Goal: Subscribe to service/newsletter

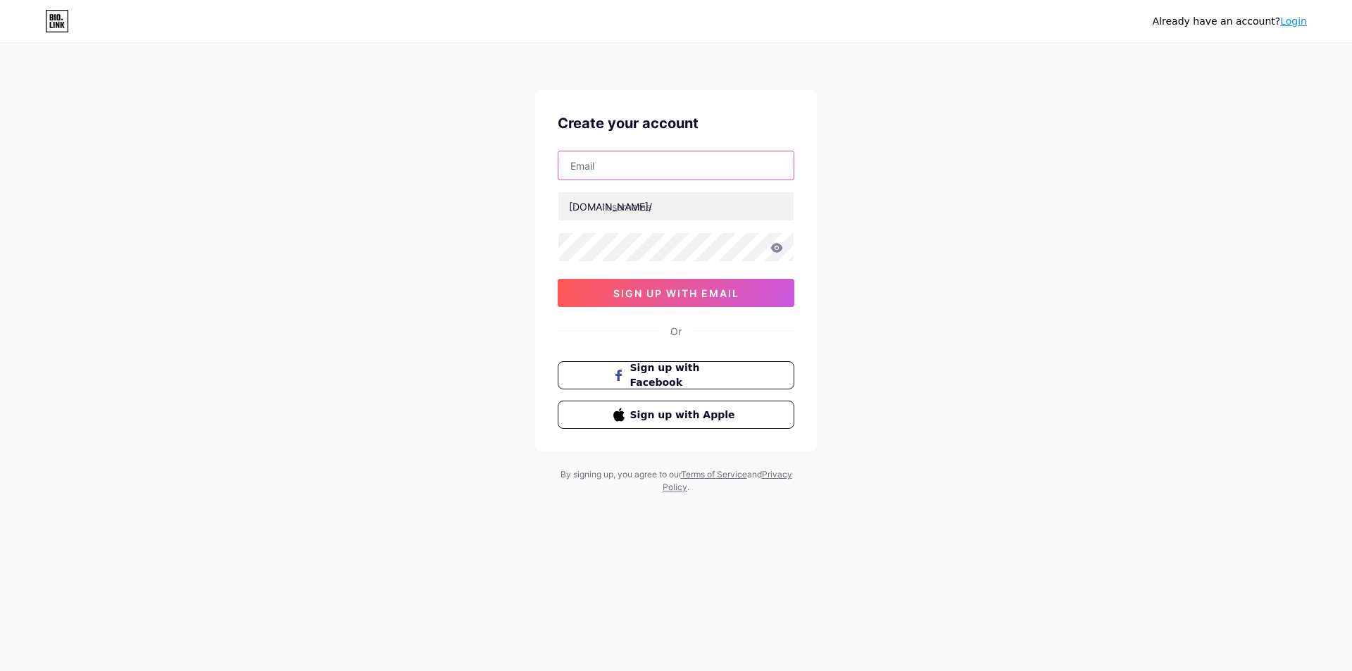
click at [613, 169] on input "text" at bounding box center [675, 165] width 235 height 28
type input "[EMAIL_ADDRESS][DOMAIN_NAME]"
click at [695, 209] on input "text" at bounding box center [675, 206] width 235 height 28
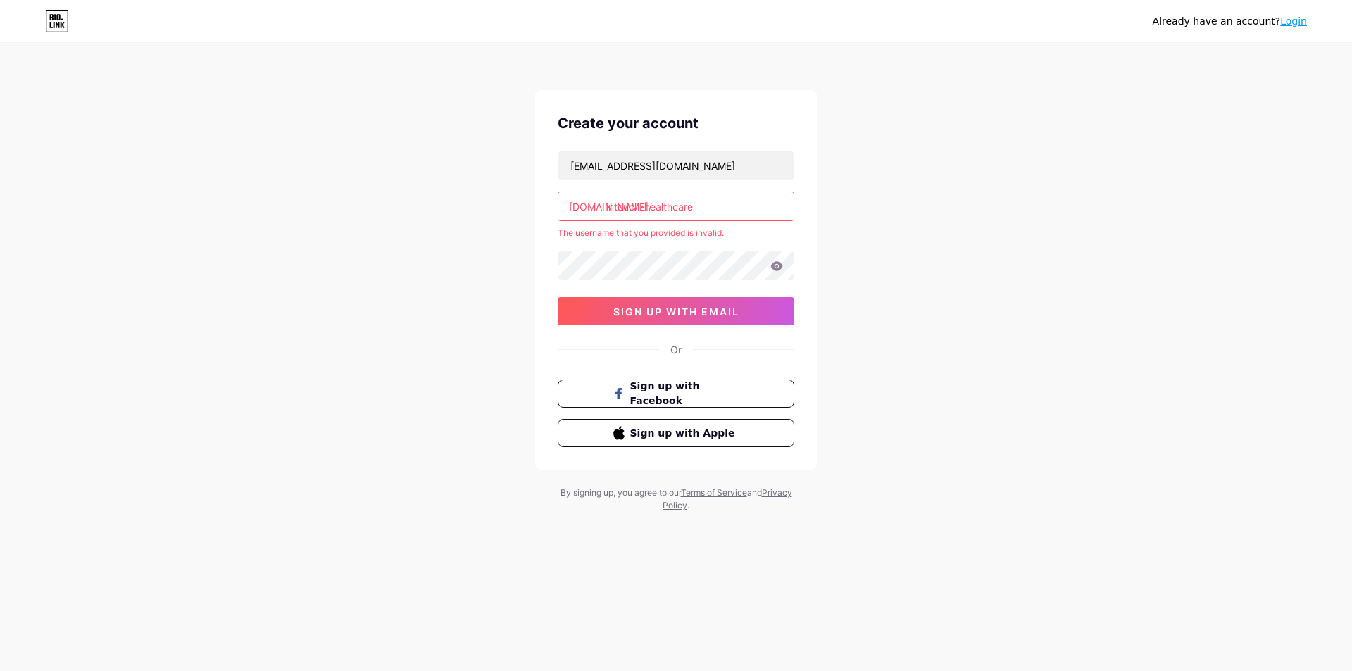
click at [878, 253] on div "Already have an account? Login Create your account [EMAIL_ADDRESS][DOMAIN_NAME]…" at bounding box center [676, 278] width 1352 height 557
click at [727, 211] on input "intouch-healthcare" at bounding box center [675, 206] width 235 height 28
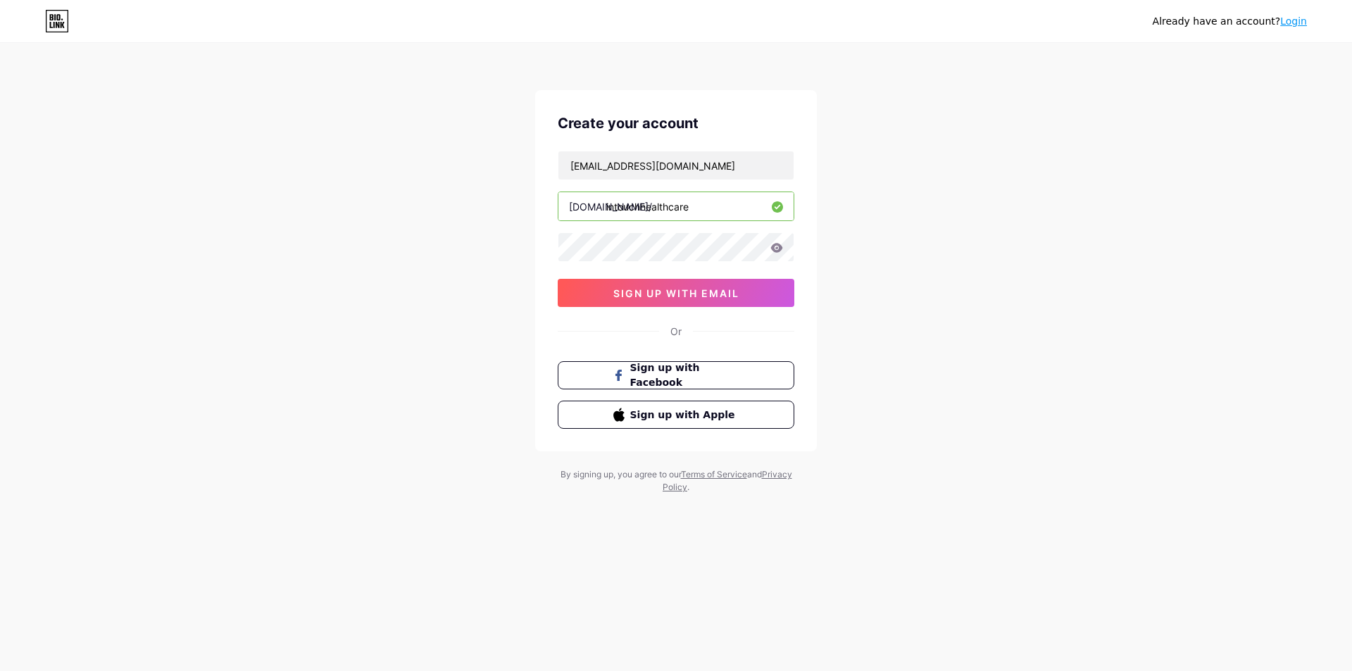
type input "intouchhealthcare"
click at [864, 232] on div "Already have an account? Login Create your account [EMAIL_ADDRESS][DOMAIN_NAME]…" at bounding box center [676, 269] width 1352 height 539
click at [514, 310] on div "Already have an account? Login Create your account [EMAIL_ADDRESS][DOMAIN_NAME]…" at bounding box center [676, 269] width 1352 height 539
click at [880, 273] on div "Already have an account? Login Create your account [EMAIL_ADDRESS][DOMAIN_NAME]…" at bounding box center [676, 269] width 1352 height 539
click at [704, 296] on span "sign up with email" at bounding box center [676, 293] width 126 height 12
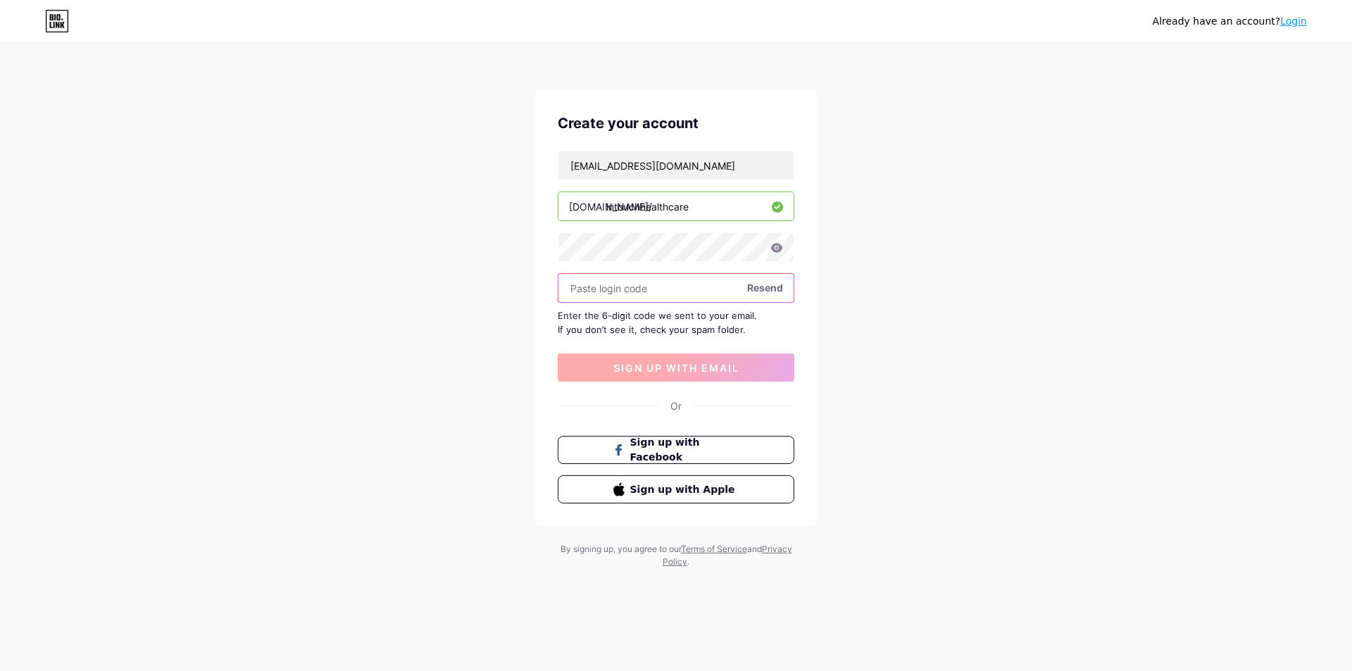
paste input "604818"
type input "604818"
click at [692, 373] on span "sign up with email" at bounding box center [676, 368] width 126 height 12
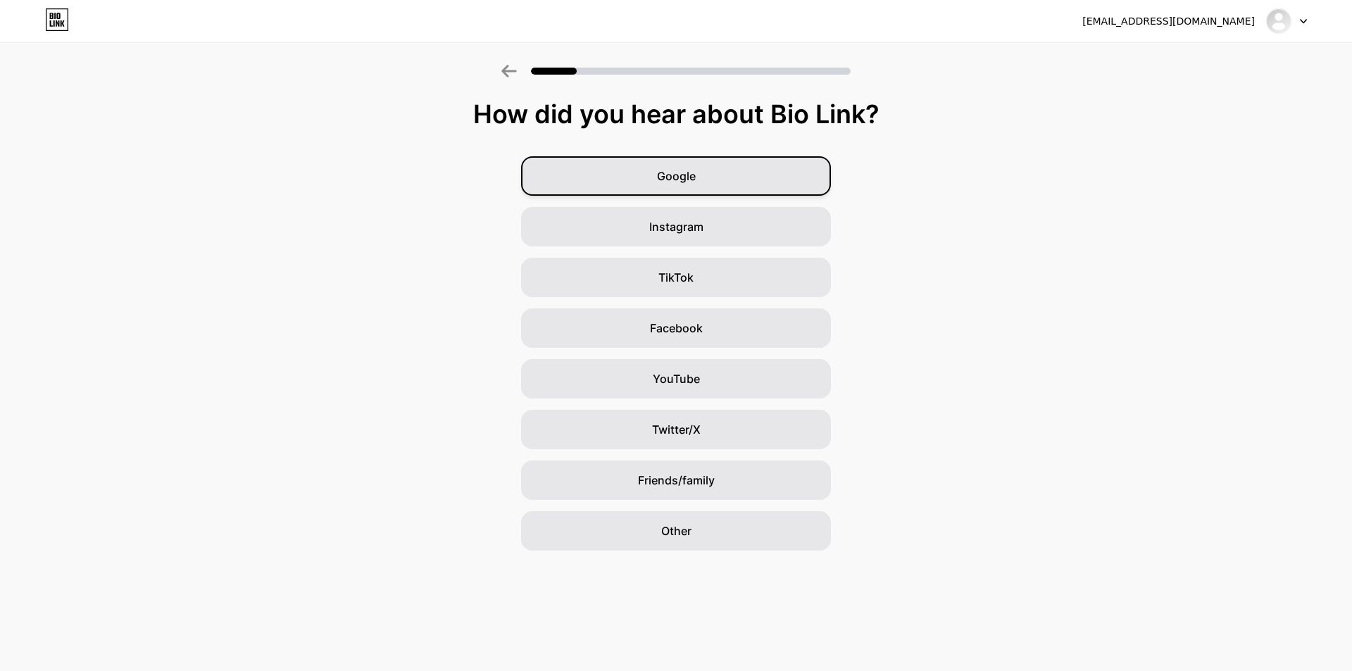
click at [655, 172] on div "Google" at bounding box center [676, 175] width 310 height 39
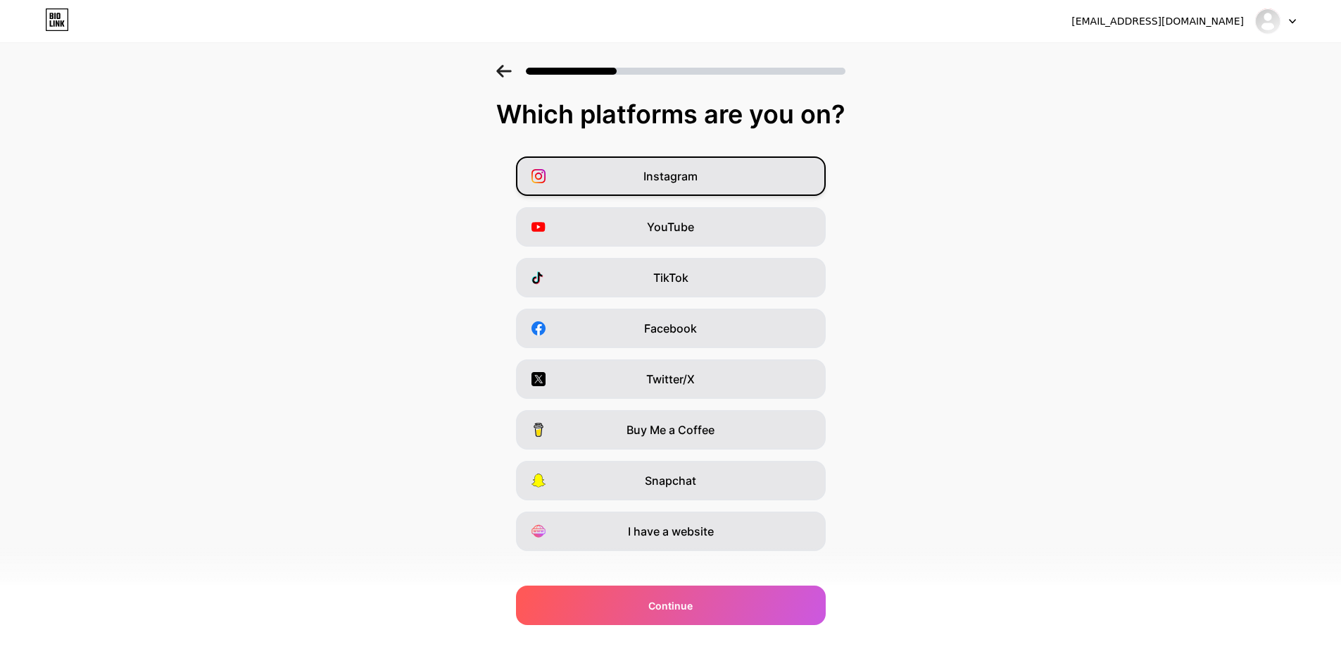
click at [680, 180] on span "Instagram" at bounding box center [671, 176] width 54 height 17
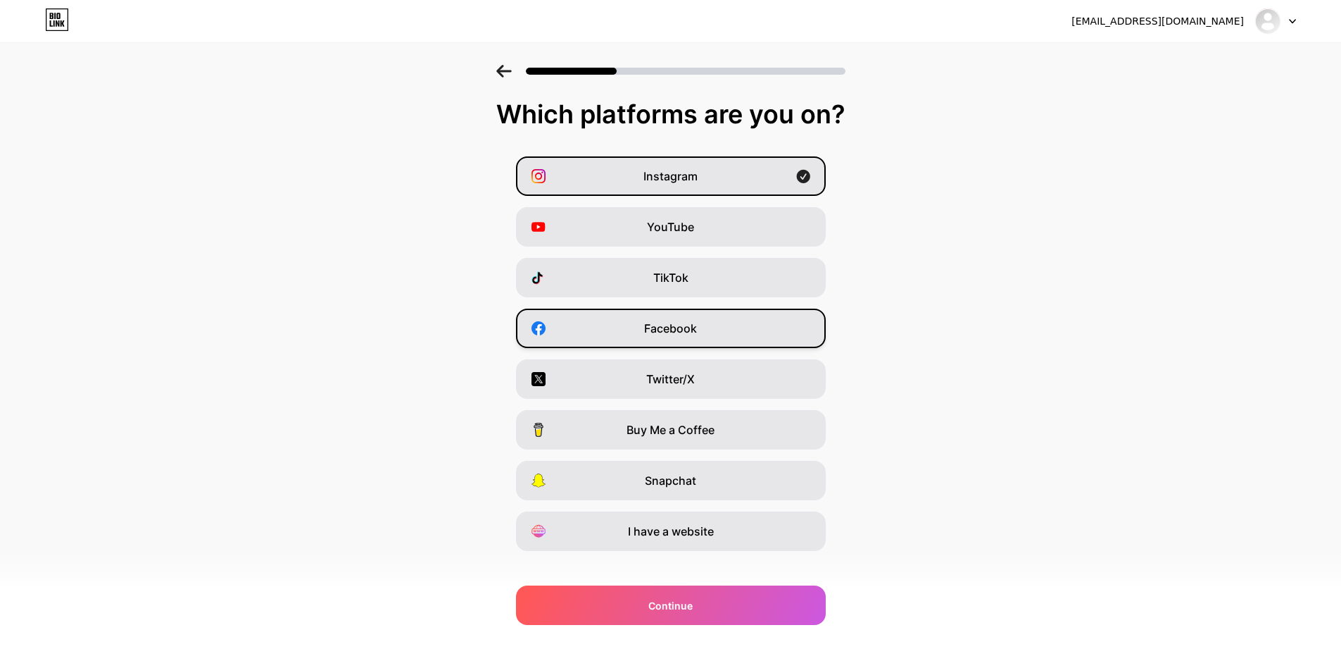
click at [697, 327] on span "Facebook" at bounding box center [670, 328] width 53 height 17
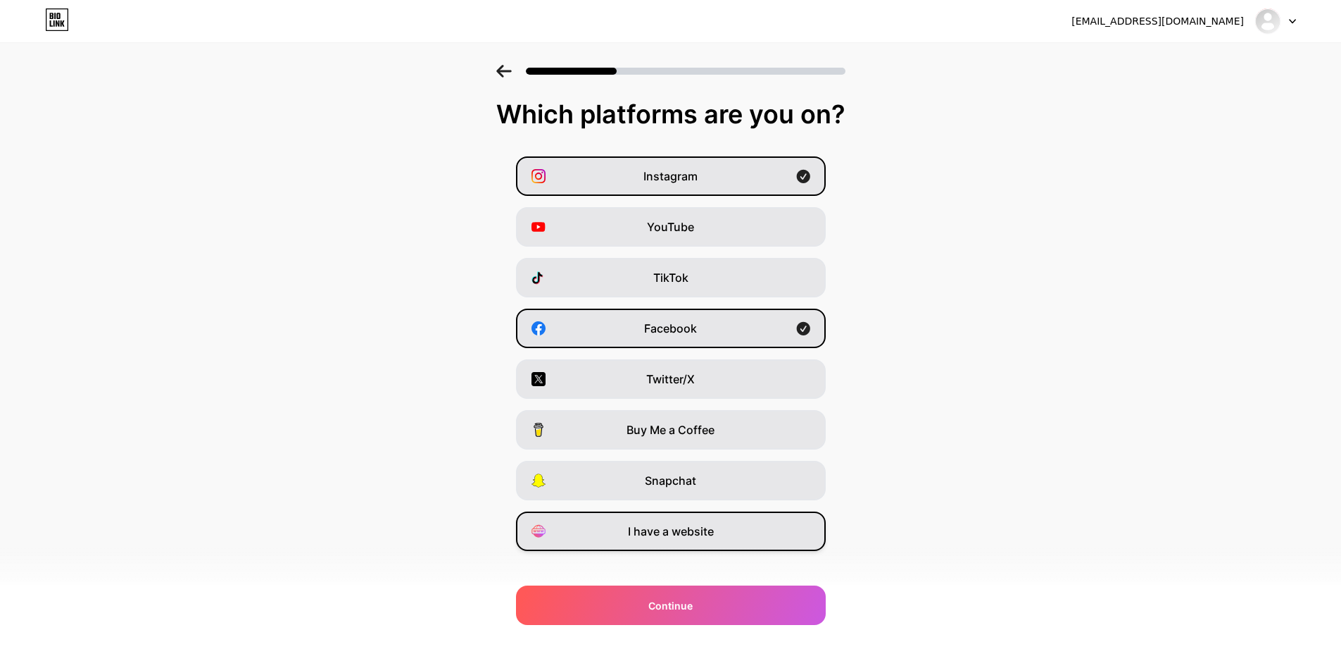
click at [722, 534] on div "I have a website" at bounding box center [671, 530] width 310 height 39
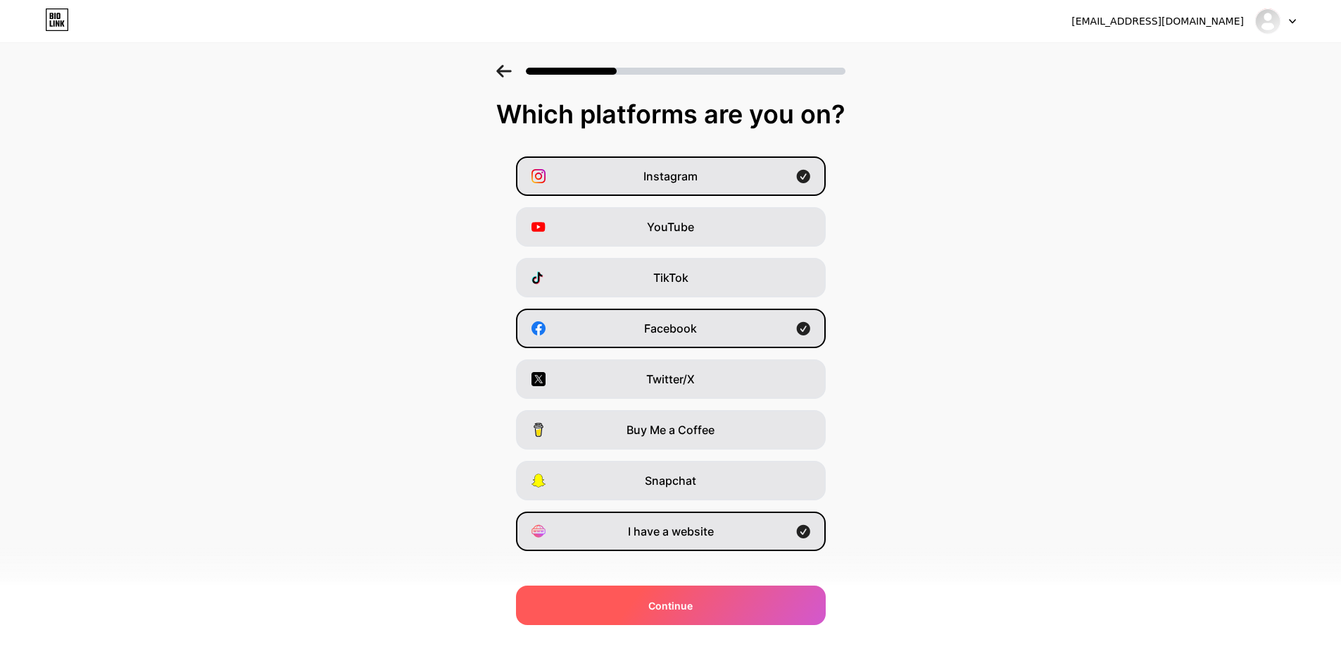
click at [707, 600] on div "Continue" at bounding box center [671, 604] width 310 height 39
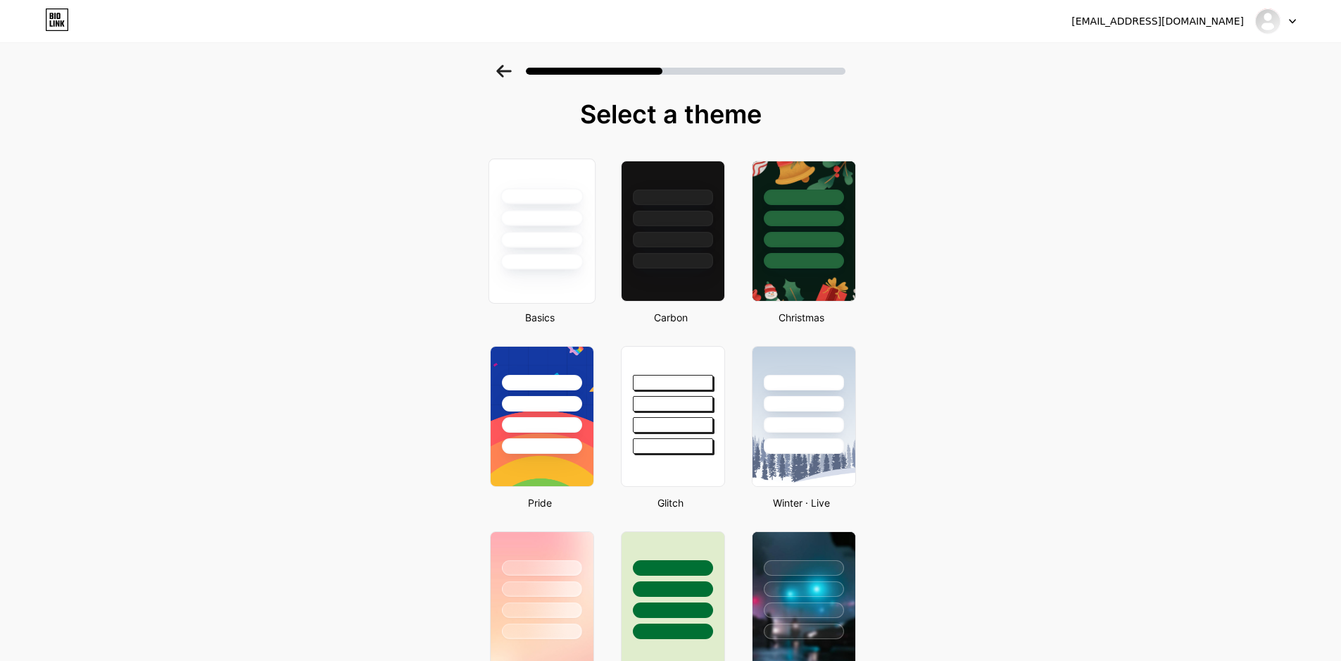
click at [552, 255] on div at bounding box center [542, 262] width 82 height 16
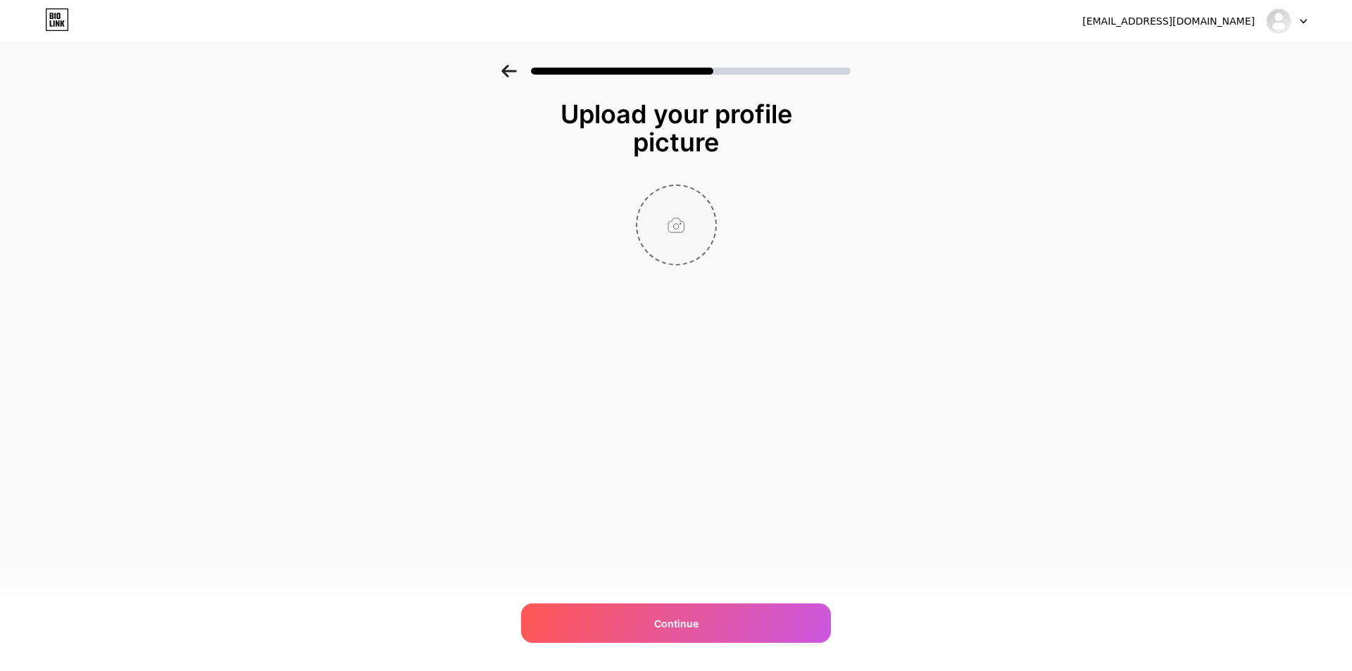
click at [688, 223] on input "file" at bounding box center [676, 225] width 78 height 78
type input "C:\fakepath\Intouch Healthcare Logo Img.jpg"
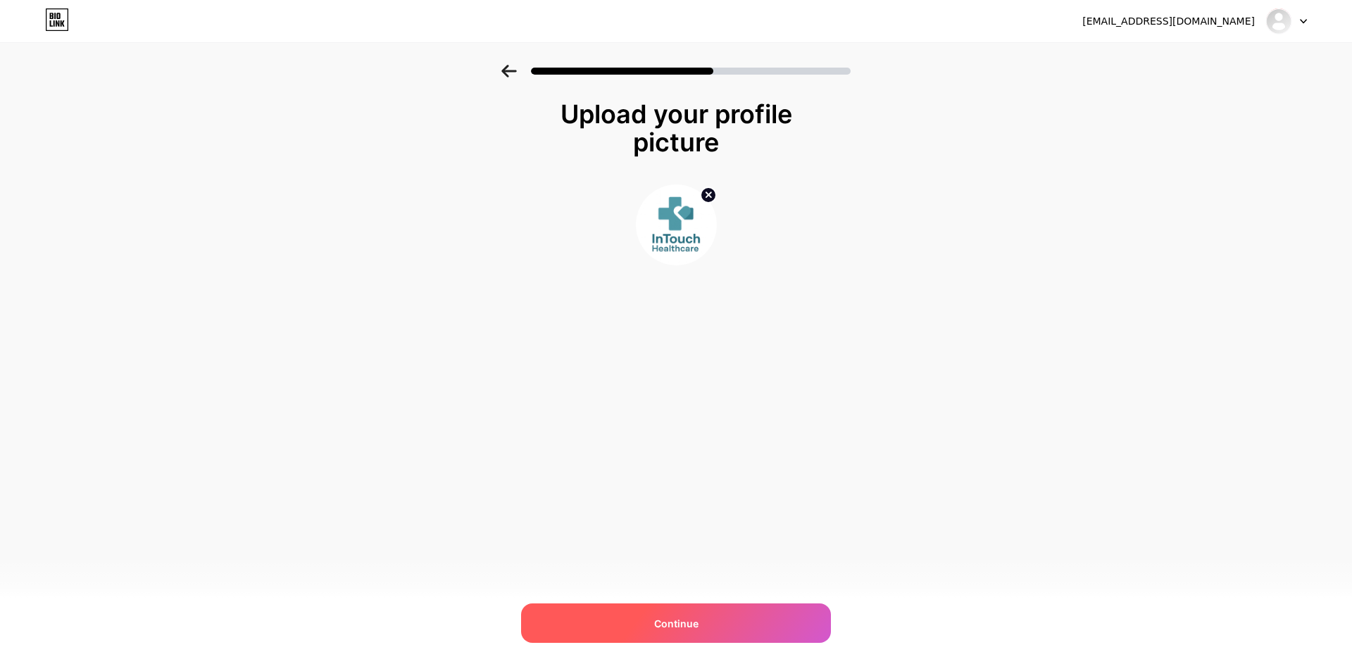
click at [718, 613] on div "Continue" at bounding box center [676, 622] width 310 height 39
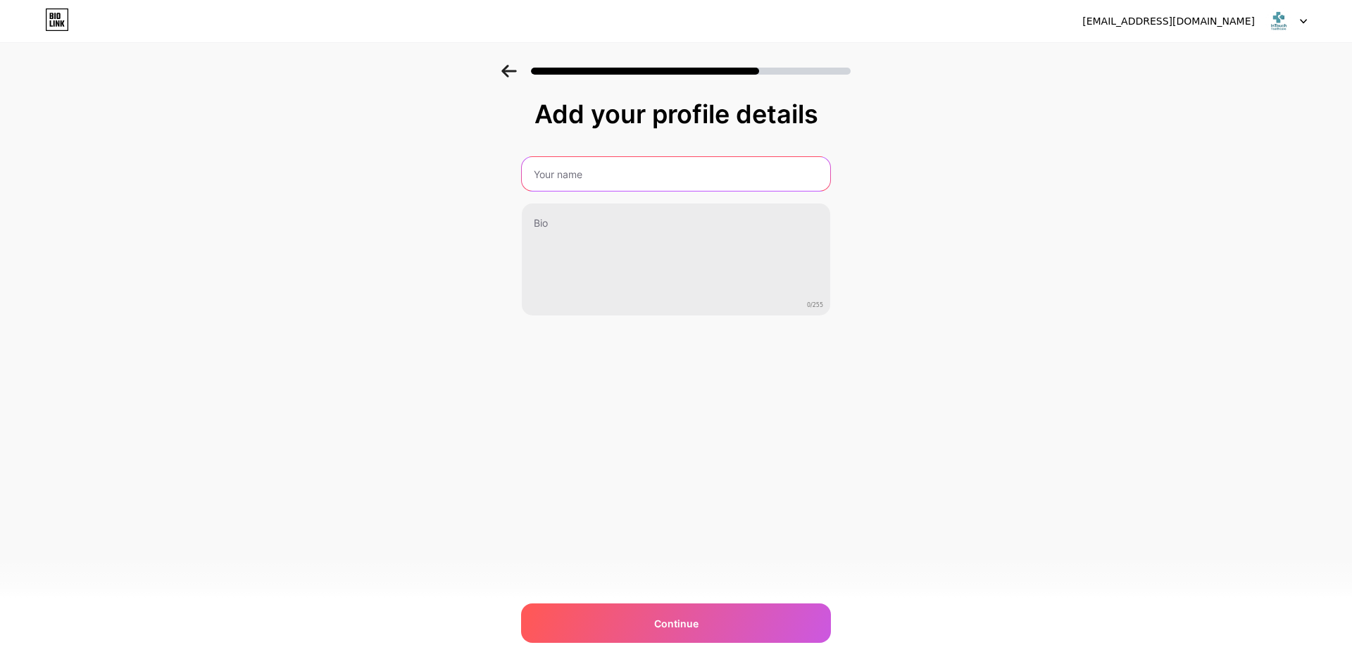
click at [599, 181] on input "text" at bounding box center [676, 174] width 308 height 34
type input "Intouch Healthcare"
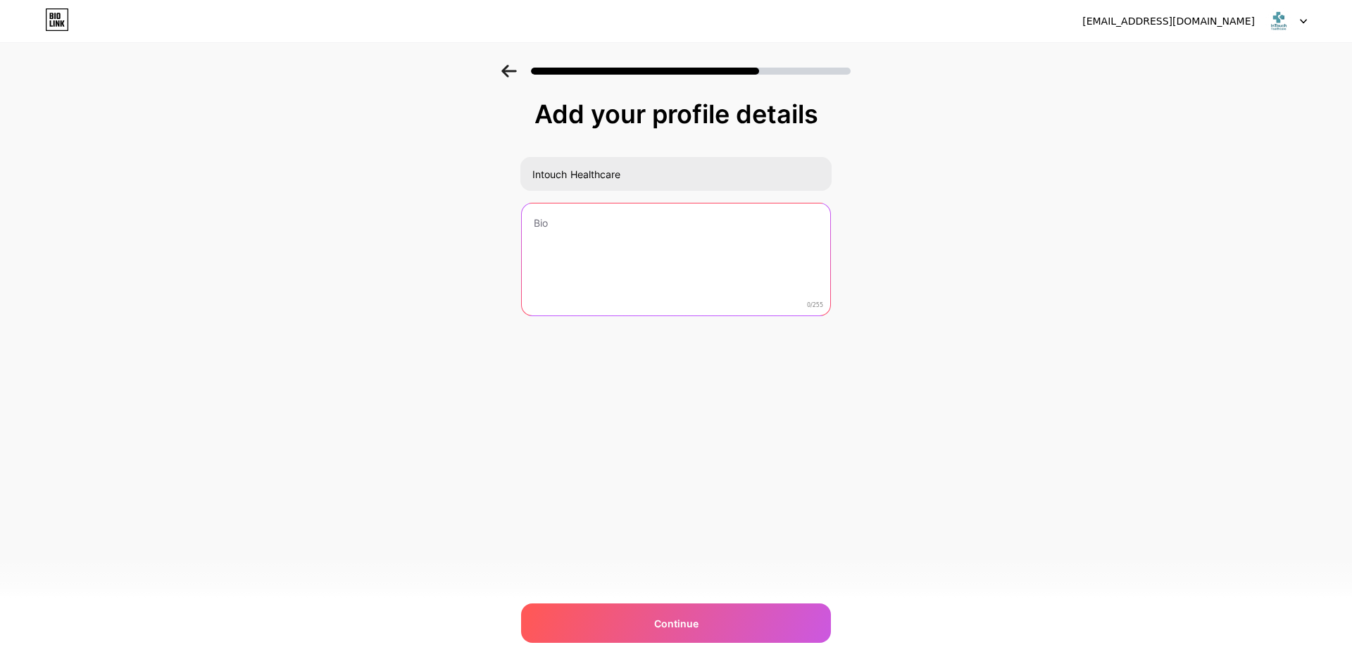
click at [594, 234] on textarea at bounding box center [676, 260] width 308 height 113
paste textarea "Offering nationwide telehealth solutions, Intouch Healthcare connects [DEMOGRAP…"
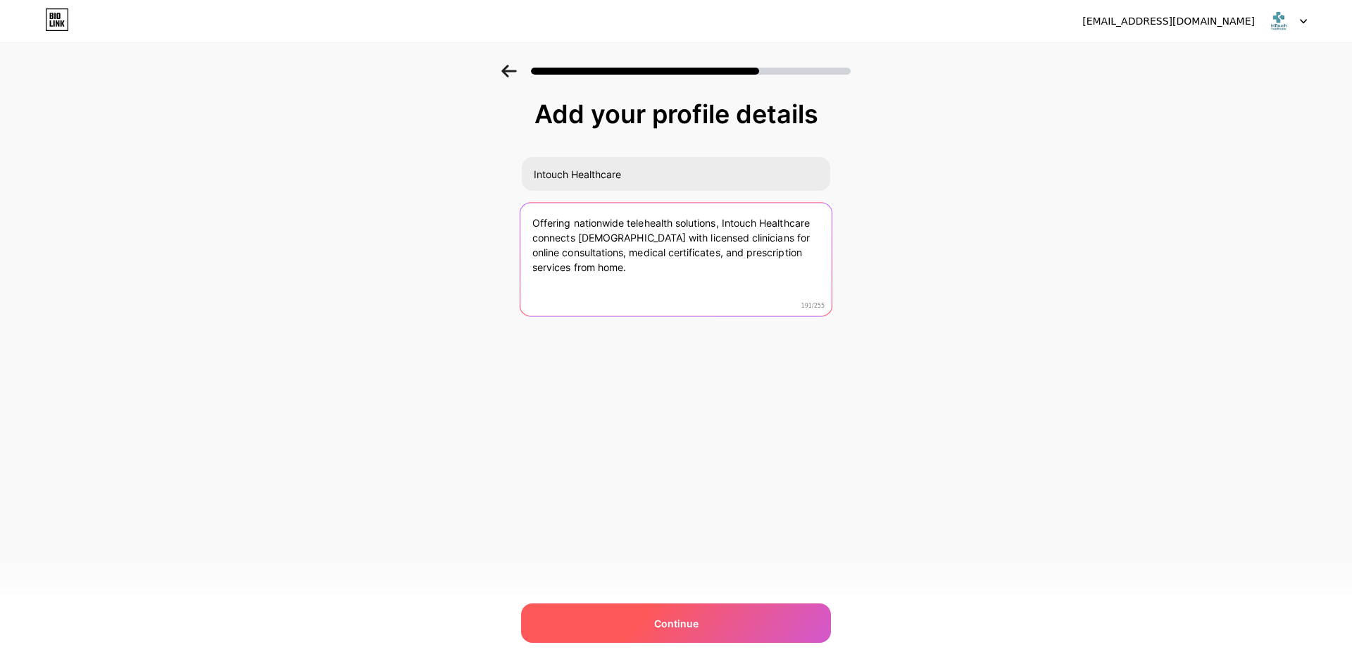
type textarea "Offering nationwide telehealth solutions, Intouch Healthcare connects [DEMOGRAP…"
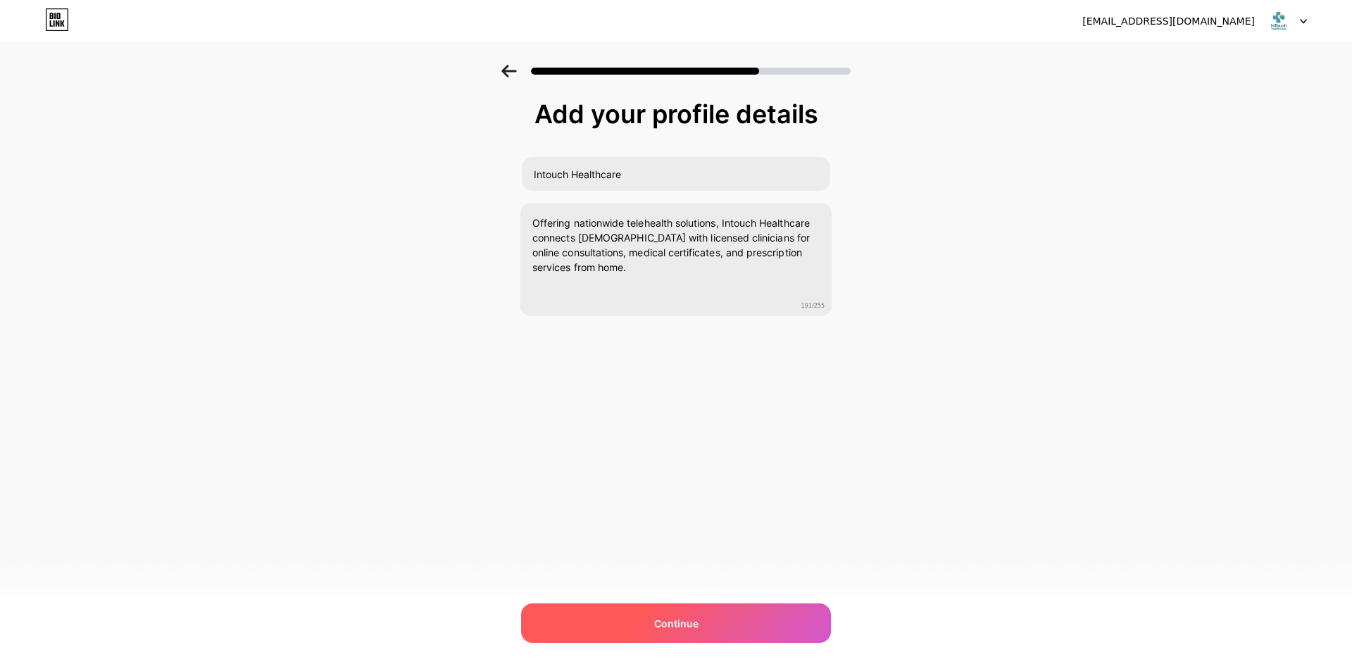
click at [690, 618] on span "Continue" at bounding box center [676, 623] width 44 height 15
click at [690, 618] on div "Continue" at bounding box center [676, 622] width 310 height 39
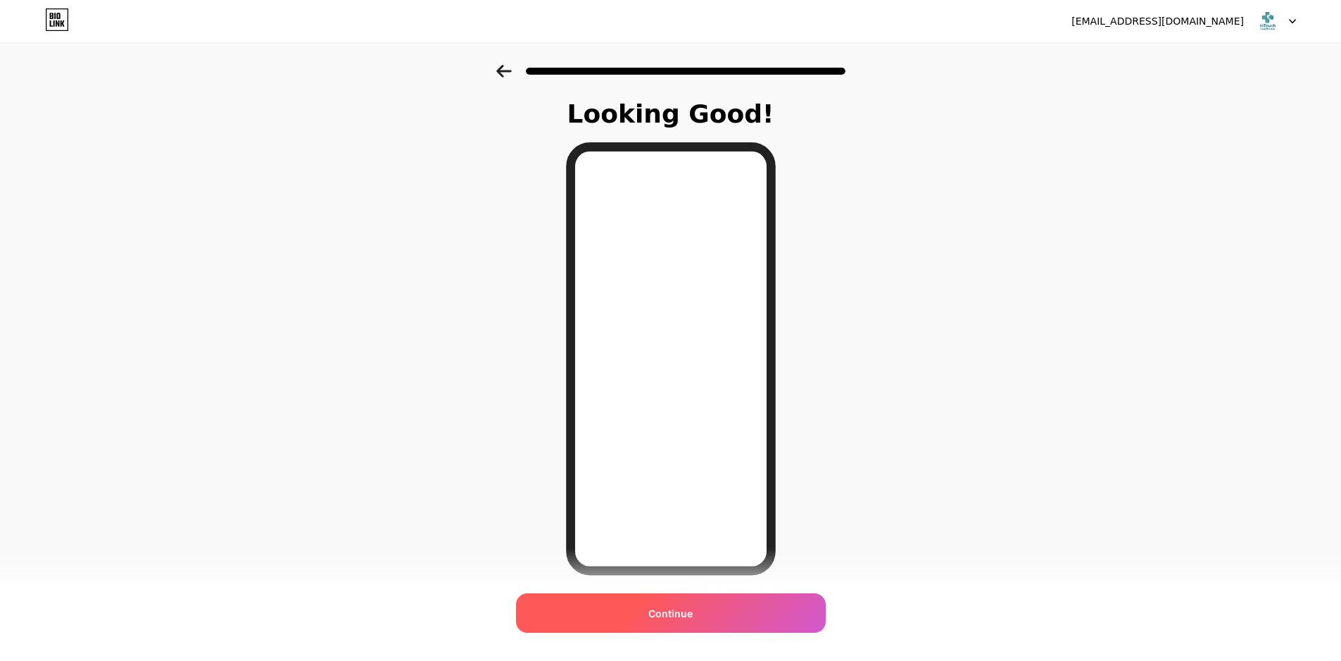
click at [692, 611] on span "Continue" at bounding box center [671, 613] width 44 height 15
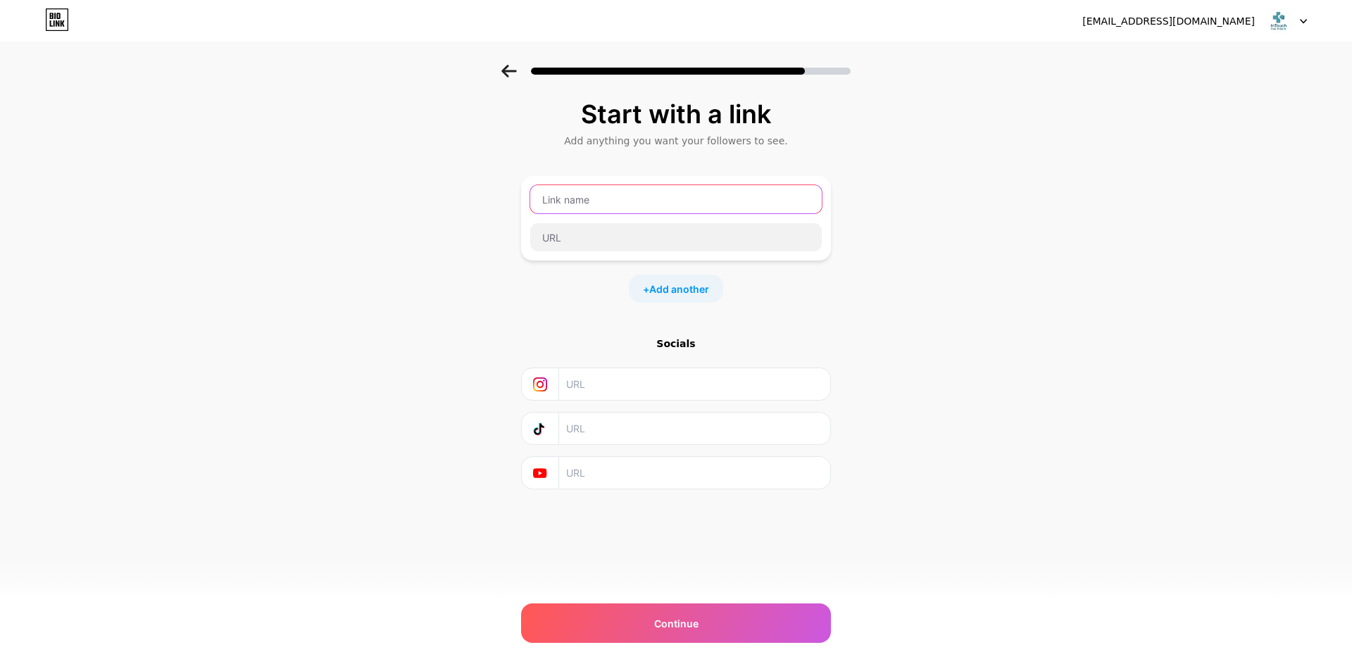
click at [589, 204] on input "text" at bounding box center [676, 199] width 292 height 28
paste input "Intouch Healthcare"
type input "Intouch Healthcare"
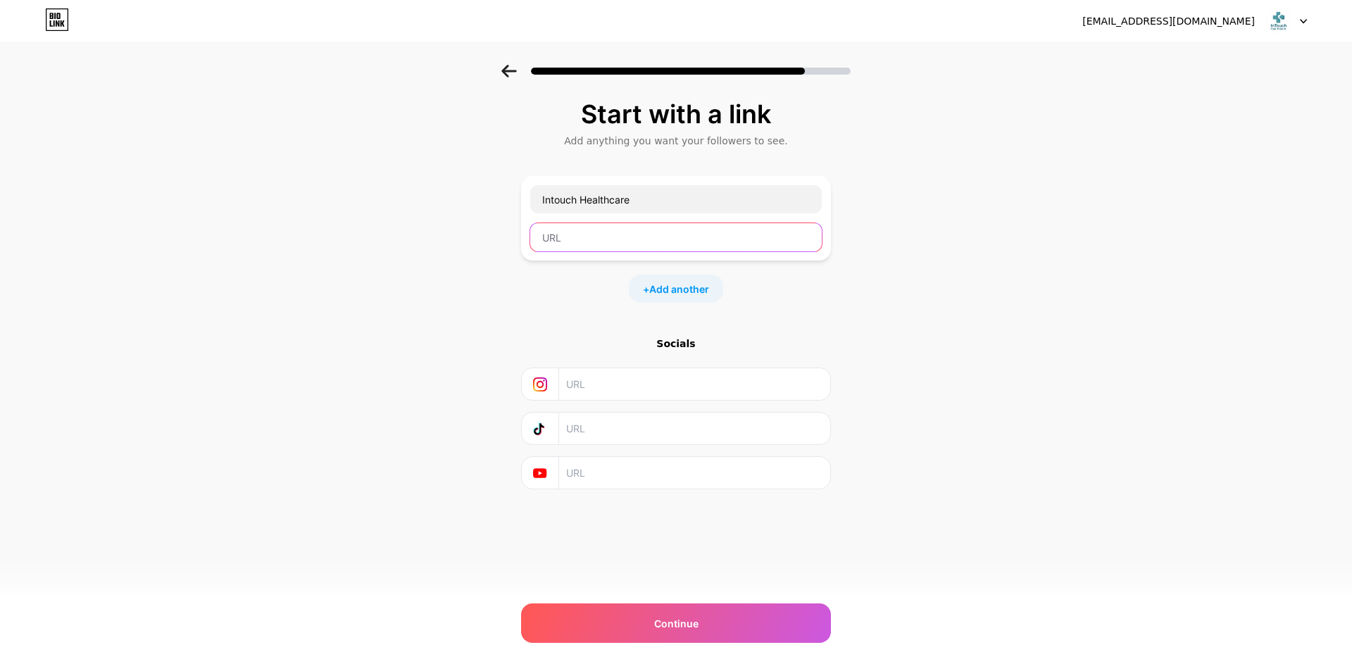
paste input "[URL][DOMAIN_NAME]"
type input "[URL][DOMAIN_NAME]"
click at [609, 389] on input "text" at bounding box center [694, 384] width 256 height 32
paste input "[URL][DOMAIN_NAME]"
type input "[URL][DOMAIN_NAME]"
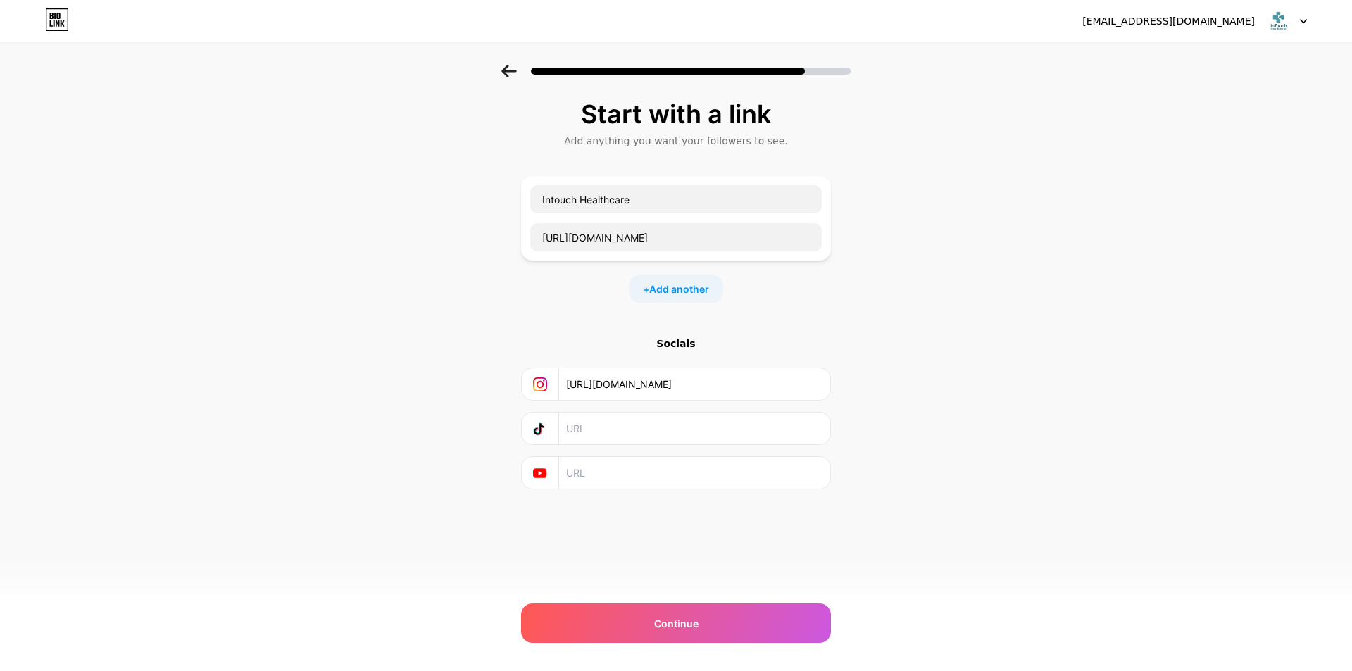
click at [630, 434] on input "text" at bounding box center [694, 429] width 256 height 32
paste input "[URL][DOMAIN_NAME]"
type input "[URL][DOMAIN_NAME]"
click at [701, 624] on div "Continue" at bounding box center [676, 622] width 310 height 39
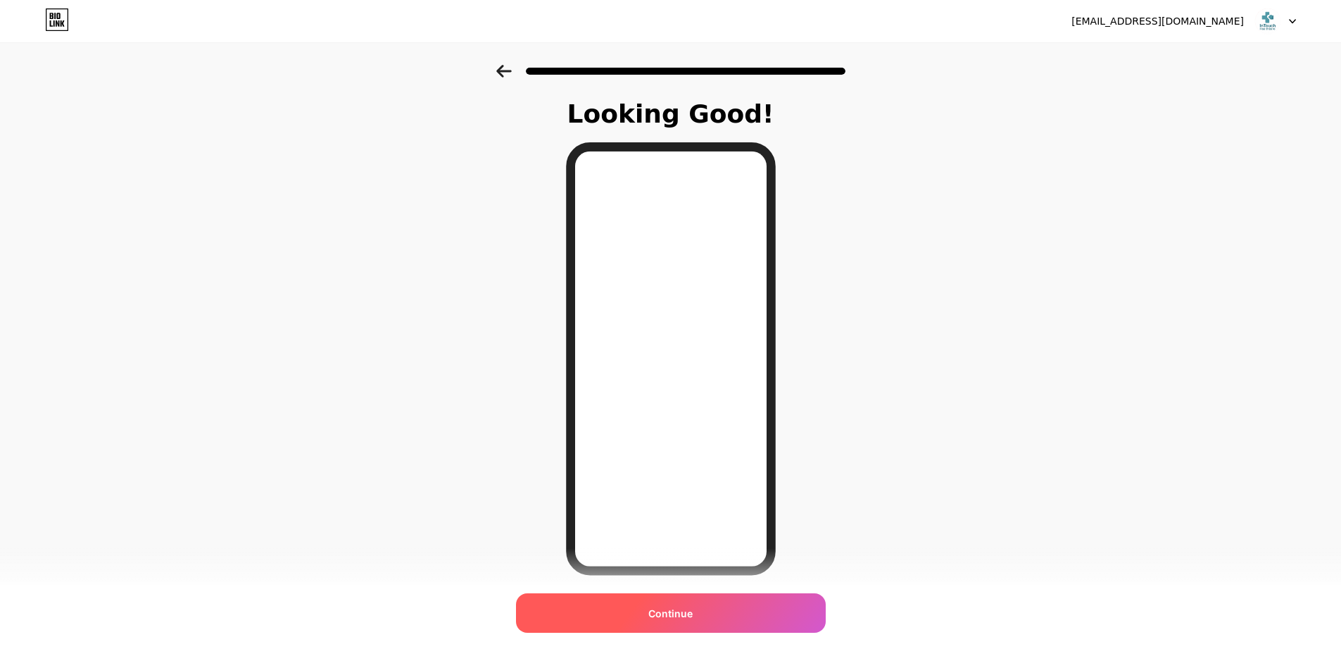
click at [729, 613] on div "Continue" at bounding box center [671, 612] width 310 height 39
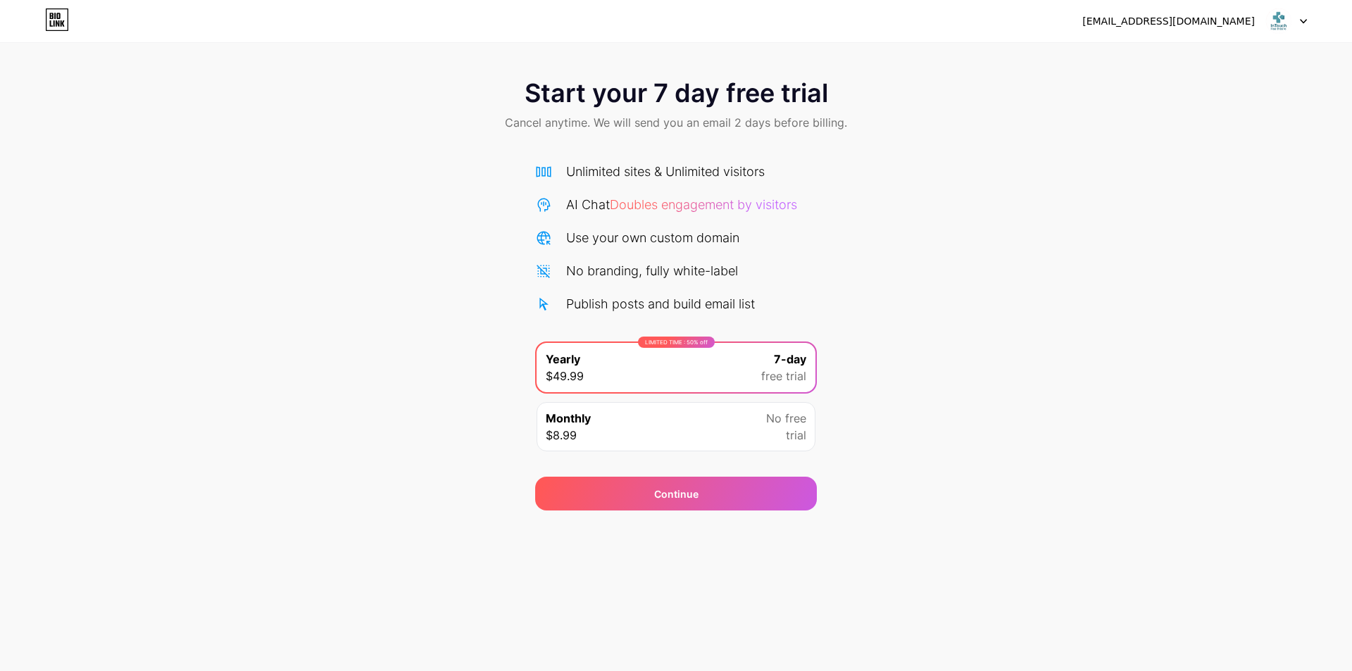
click at [1203, 20] on div "[EMAIL_ADDRESS][DOMAIN_NAME]" at bounding box center [1168, 21] width 173 height 15
click at [1294, 31] on div at bounding box center [1286, 20] width 41 height 25
click at [1169, 32] on div "[EMAIL_ADDRESS][DOMAIN_NAME]" at bounding box center [1194, 20] width 225 height 25
click at [1168, 20] on div "[EMAIL_ADDRESS][DOMAIN_NAME]" at bounding box center [1168, 21] width 173 height 15
drag, startPoint x: 1058, startPoint y: 165, endPoint x: 1068, endPoint y: 155, distance: 13.9
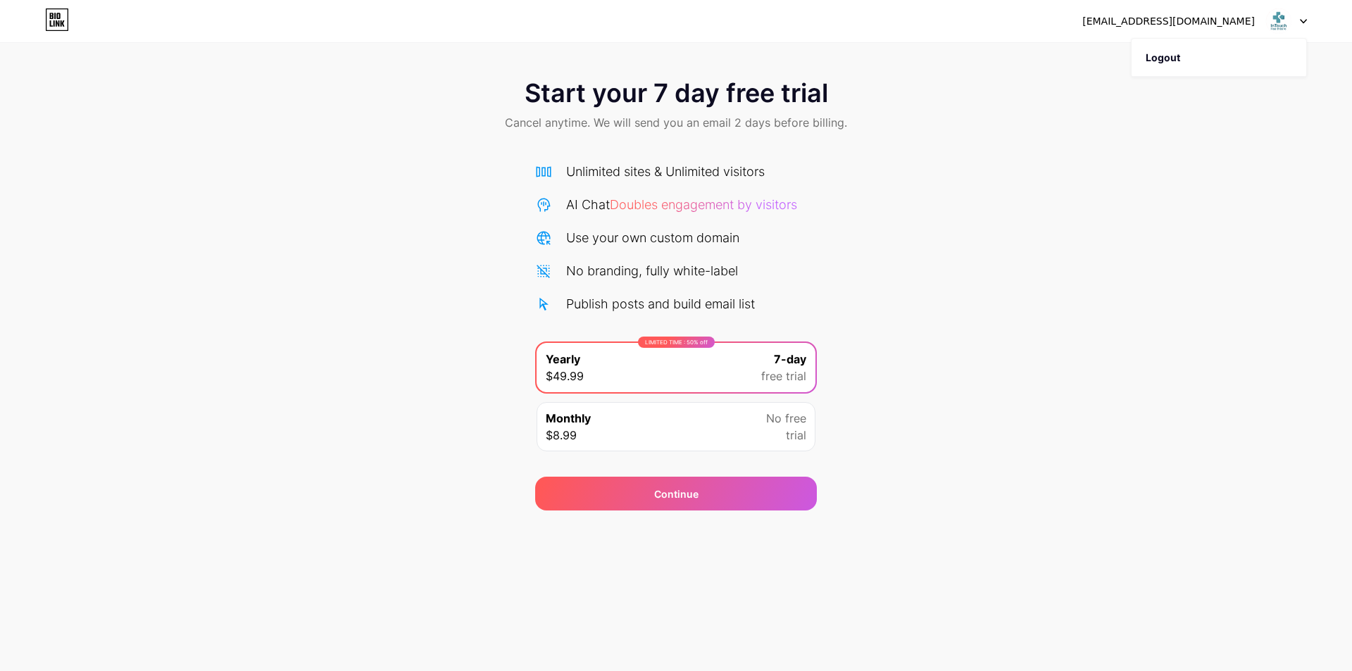
click at [1058, 167] on div "Start your 7 day free trial Cancel anytime. We will send you an email 2 days be…" at bounding box center [676, 288] width 1352 height 446
click at [735, 425] on div "Monthly $8.99 No free trial" at bounding box center [676, 426] width 279 height 49
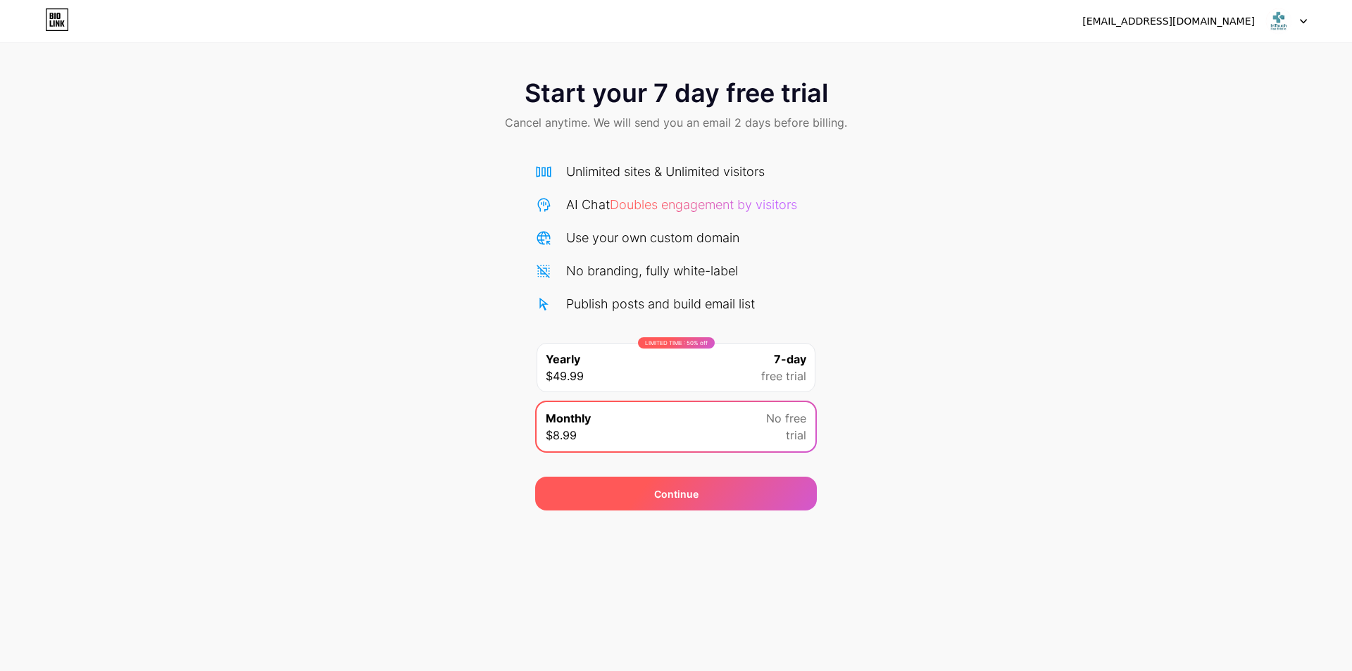
click at [663, 493] on span "Continue" at bounding box center [676, 494] width 44 height 15
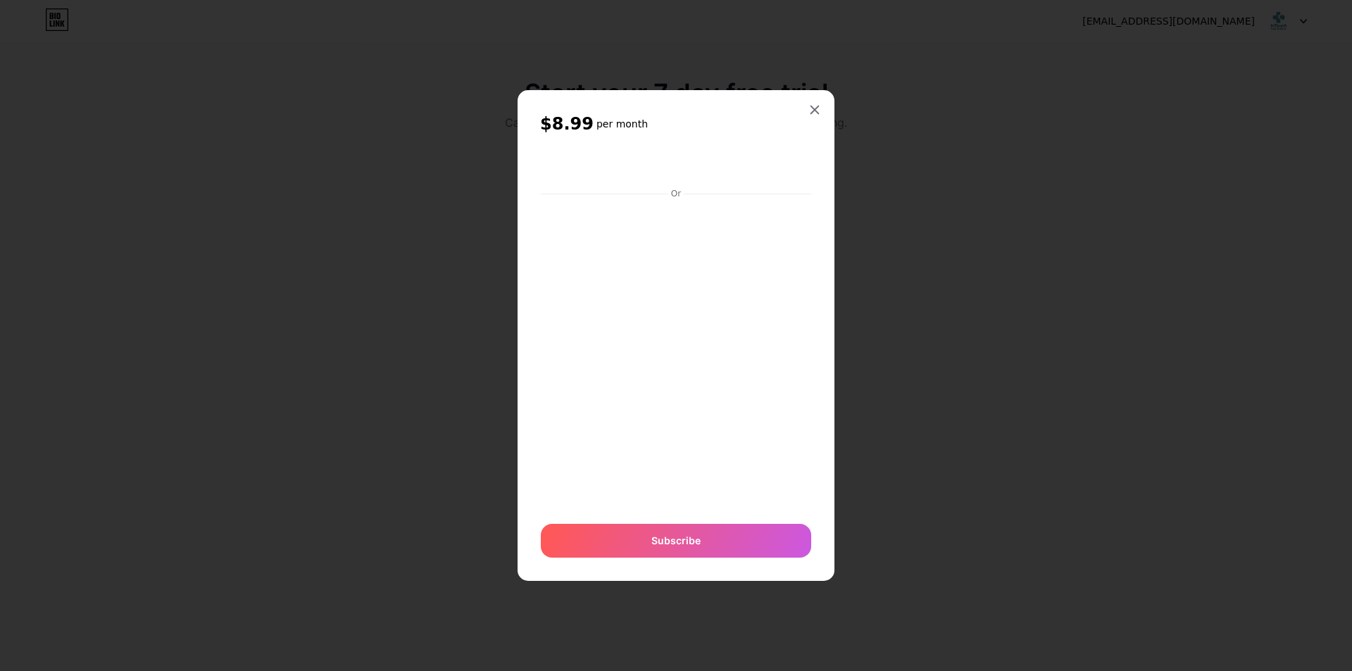
click at [813, 127] on div "$8.99 per month Or Subscribe" at bounding box center [676, 335] width 317 height 491
click at [813, 106] on icon at bounding box center [814, 109] width 11 height 11
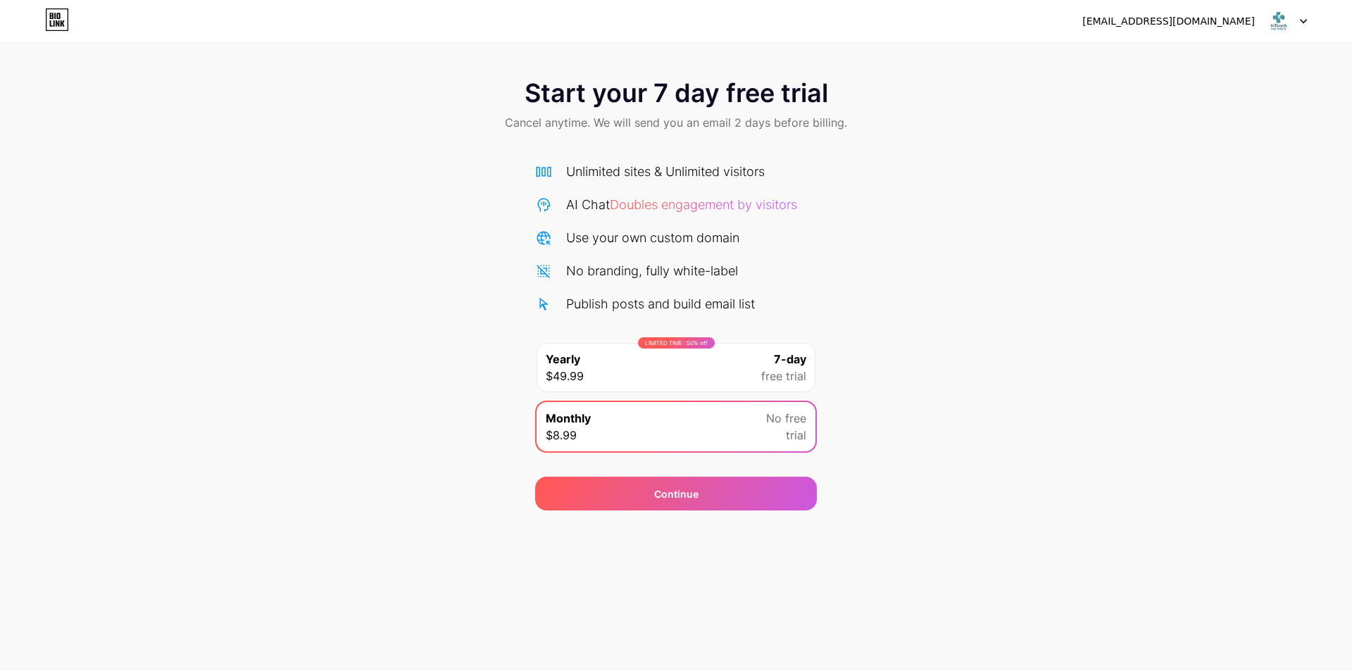
click at [920, 327] on div "Start your 7 day free trial Cancel anytime. We will send you an email 2 days be…" at bounding box center [676, 288] width 1352 height 446
click at [619, 225] on div "Unlimited sites & Unlimited visitors AI Chat Doubles engagement by visitors Use…" at bounding box center [676, 237] width 282 height 151
click at [61, 23] on icon at bounding box center [63, 23] width 4 height 6
click at [1230, 28] on div "[EMAIL_ADDRESS][DOMAIN_NAME]" at bounding box center [1168, 21] width 173 height 15
click at [1171, 17] on div "[EMAIL_ADDRESS][DOMAIN_NAME]" at bounding box center [1168, 21] width 173 height 15
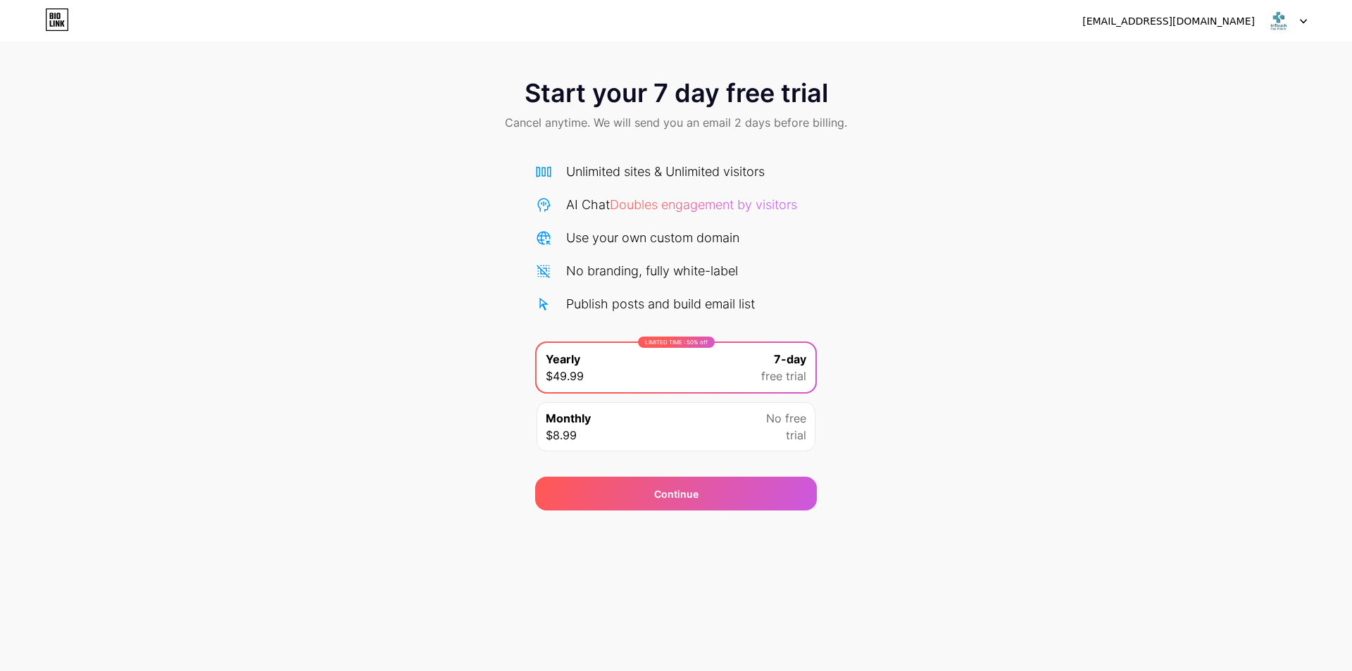
click at [1305, 25] on div at bounding box center [1286, 20] width 41 height 25
click at [1306, 26] on div at bounding box center [1286, 20] width 41 height 25
click at [1285, 23] on img at bounding box center [1278, 21] width 27 height 27
drag, startPoint x: 1285, startPoint y: 23, endPoint x: 1206, endPoint y: 18, distance: 79.0
click at [1284, 23] on img at bounding box center [1278, 21] width 27 height 27
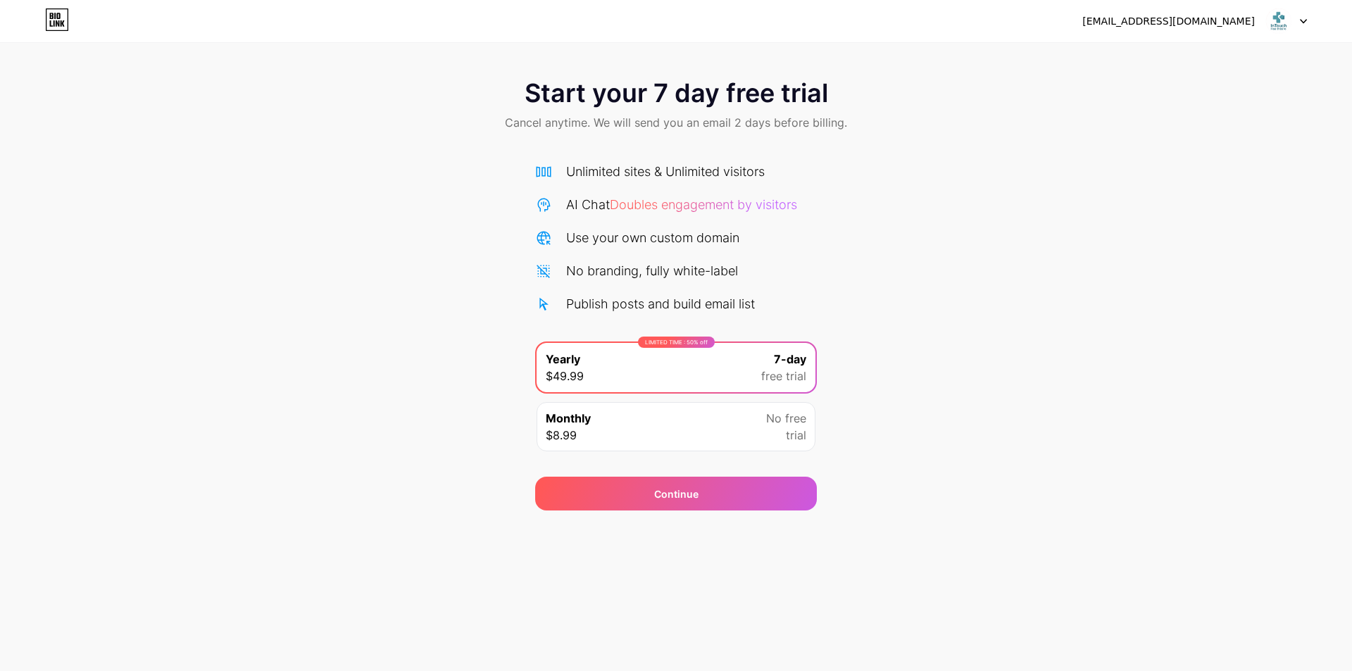
drag, startPoint x: 1192, startPoint y: 15, endPoint x: 1158, endPoint y: 21, distance: 34.4
click at [1190, 15] on div "[EMAIL_ADDRESS][DOMAIN_NAME]" at bounding box center [1168, 21] width 173 height 15
click at [707, 427] on div "Monthly $8.99 No free trial" at bounding box center [676, 426] width 279 height 49
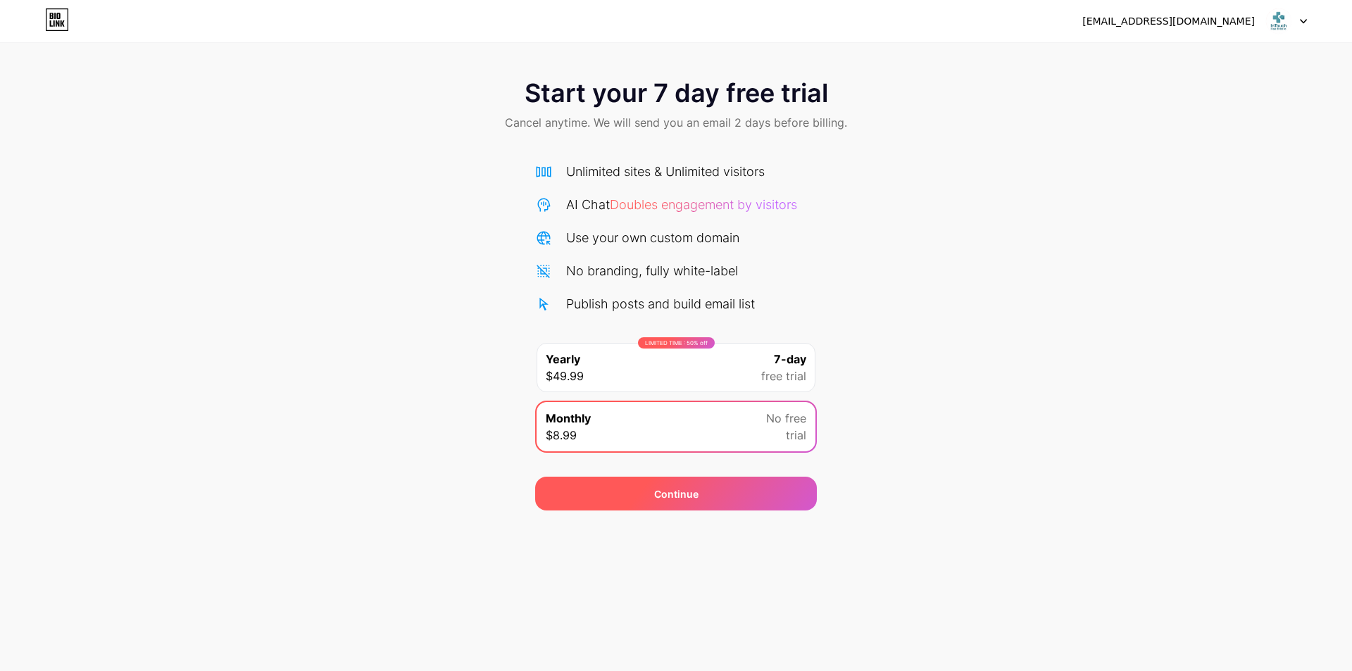
click at [701, 497] on div "Continue" at bounding box center [676, 494] width 282 height 34
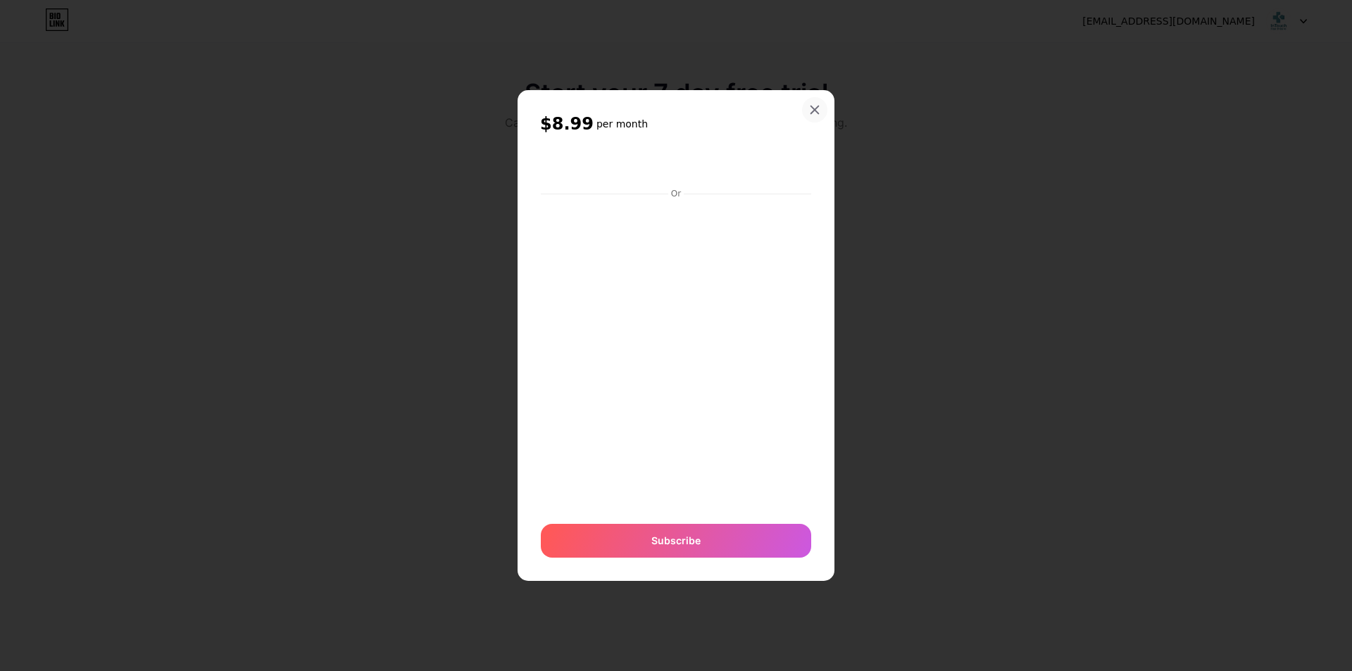
click at [818, 104] on icon at bounding box center [814, 109] width 11 height 11
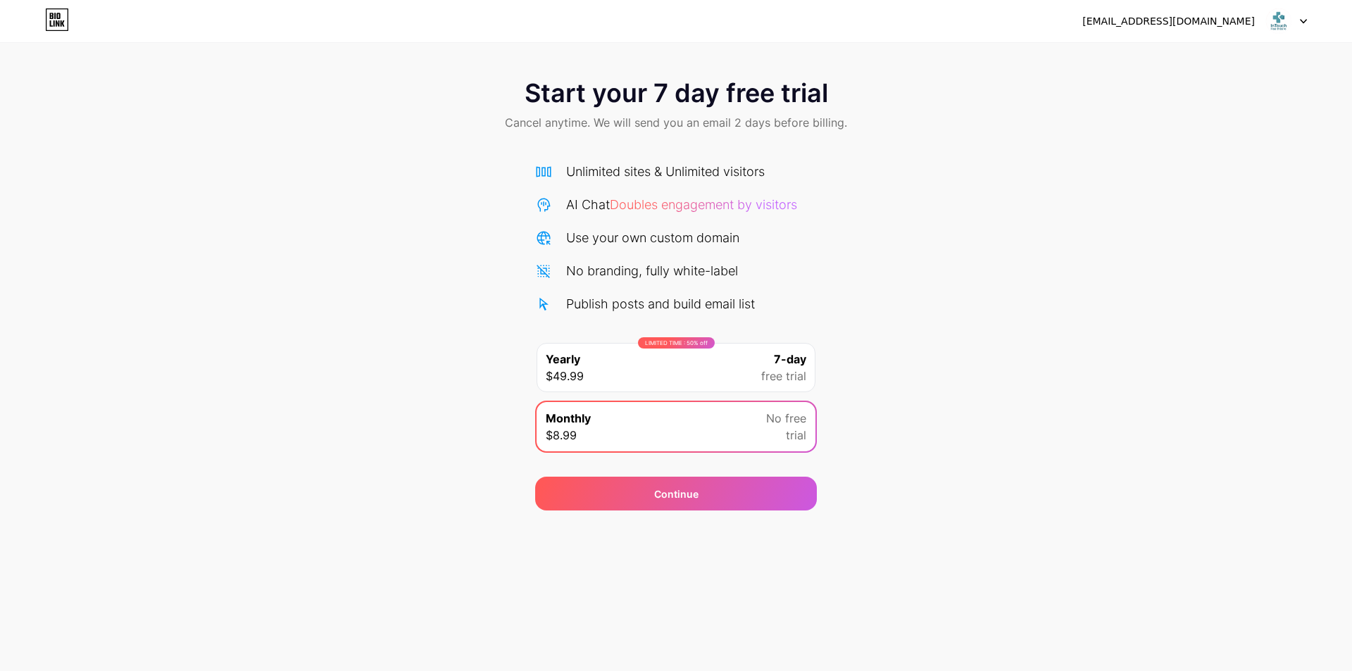
click at [632, 163] on div "Unlimited sites & Unlimited visitors" at bounding box center [665, 171] width 199 height 19
click at [611, 115] on span "Cancel anytime. We will send you an email 2 days before billing." at bounding box center [676, 122] width 342 height 17
click at [557, 125] on span "Cancel anytime. We will send you an email 2 days before billing." at bounding box center [676, 122] width 342 height 17
drag, startPoint x: 496, startPoint y: 125, endPoint x: 537, endPoint y: 125, distance: 40.8
click at [500, 127] on div "Start your 7 day free trial Cancel anytime. We will send you an email 2 days be…" at bounding box center [676, 106] width 1352 height 83
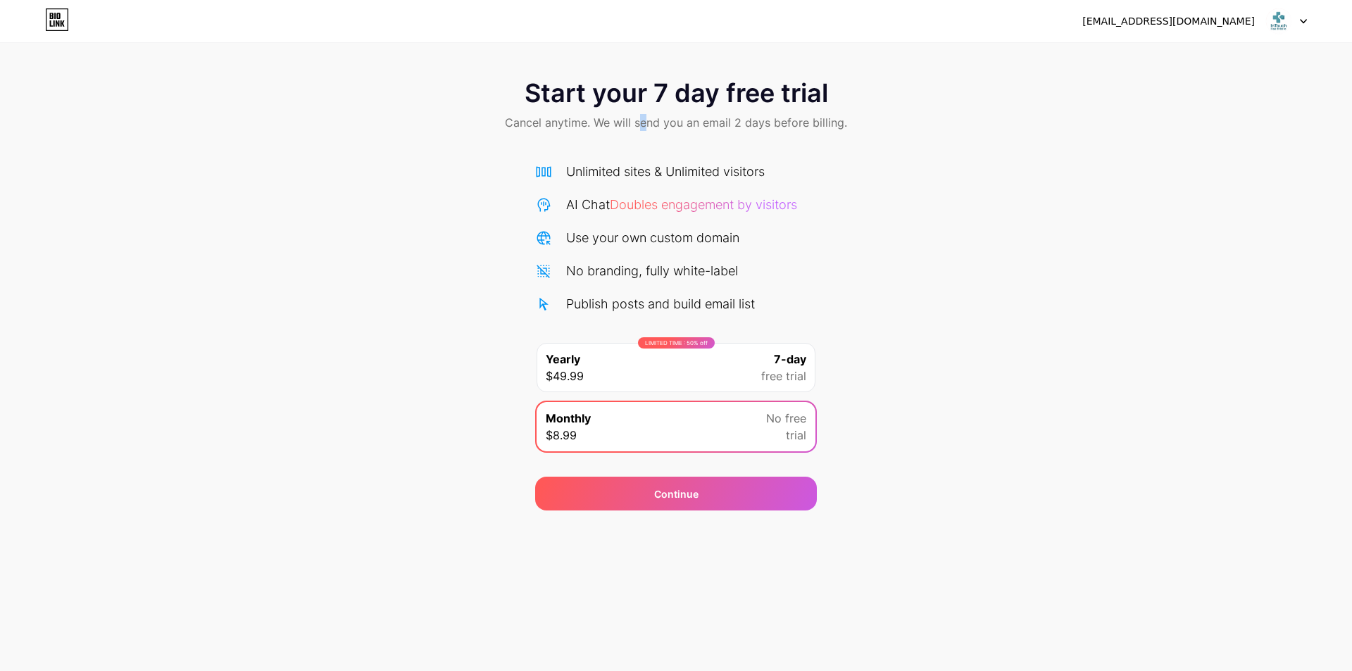
click at [650, 131] on div "Start your 7 day free trial Cancel anytime. We will send you an email 2 days be…" at bounding box center [676, 106] width 1352 height 83
click at [961, 183] on div "Start your 7 day free trial Cancel anytime. We will send you an email 2 days be…" at bounding box center [676, 288] width 1352 height 446
